Goal: Task Accomplishment & Management: Complete application form

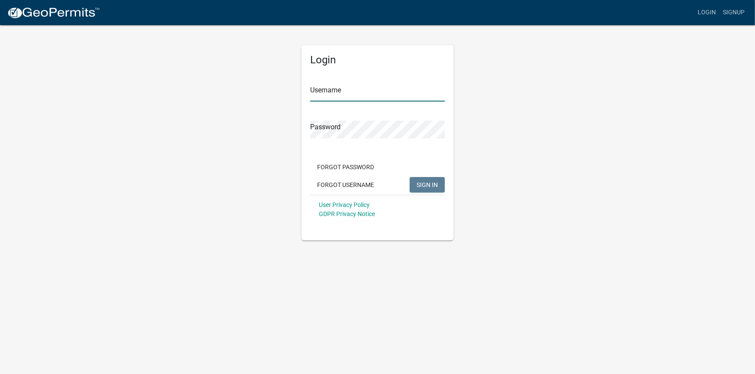
type input "MMPermits"
click at [434, 189] on button "SIGN IN" at bounding box center [427, 185] width 35 height 16
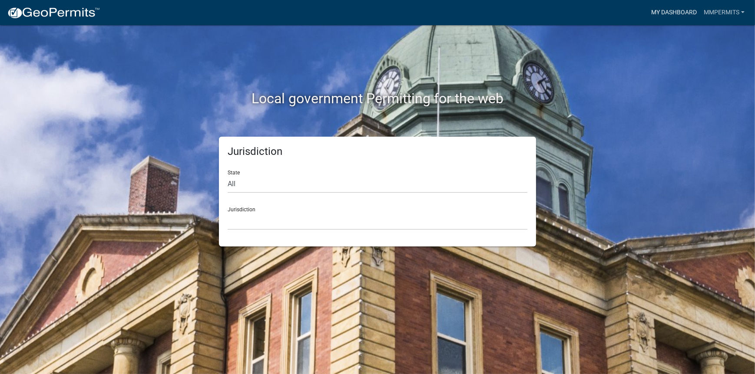
click at [679, 11] on link "My Dashboard" at bounding box center [674, 12] width 53 height 17
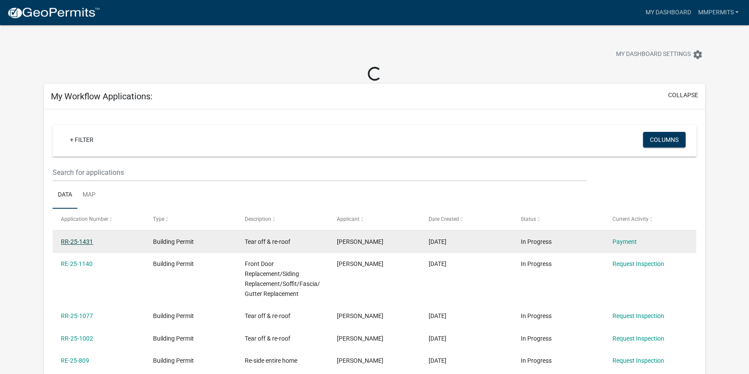
click at [76, 242] on link "RR-25-1431" at bounding box center [77, 242] width 32 height 7
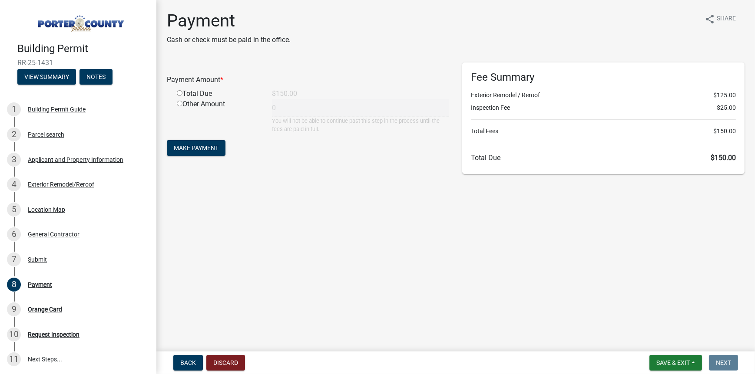
click at [177, 93] on input "radio" at bounding box center [180, 93] width 6 height 6
radio input "true"
type input "150"
click at [204, 150] on span "Make Payment" at bounding box center [196, 148] width 45 height 7
